Goal: Task Accomplishment & Management: Use online tool/utility

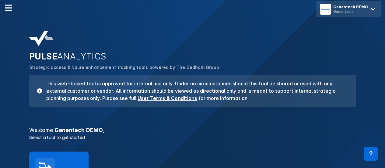
click at [371, 13] on icon at bounding box center [373, 9] width 10 height 10
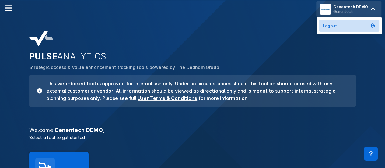
click at [356, 27] on button "Logout" at bounding box center [349, 25] width 60 height 12
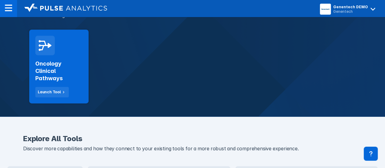
scroll to position [274, 0]
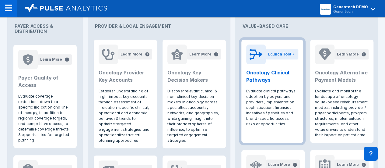
click at [277, 74] on h2 "Oncology Clinical Pathways" at bounding box center [272, 76] width 52 height 15
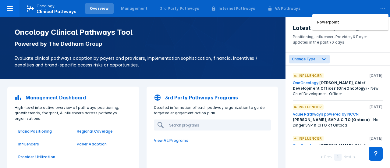
click at [377, 11] on div "..." at bounding box center [382, 7] width 12 height 13
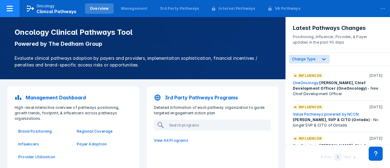
click at [16, 10] on div at bounding box center [9, 8] width 19 height 17
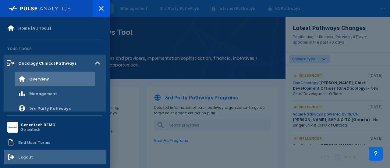
click at [27, 153] on div "Logout" at bounding box center [55, 157] width 102 height 15
